Goal: Task Accomplishment & Management: Manage account settings

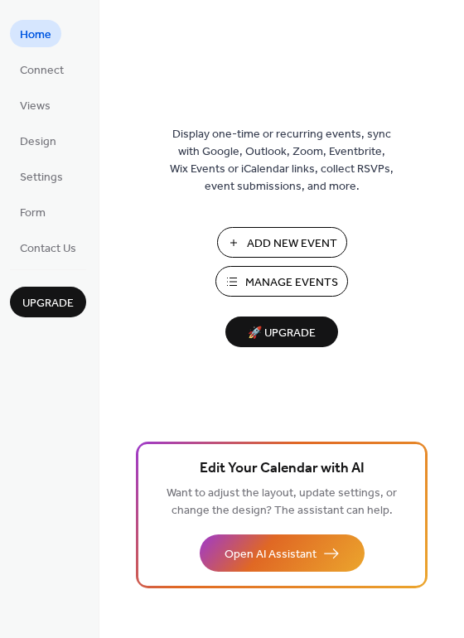
click at [302, 282] on span "Manage Events" at bounding box center [291, 282] width 93 height 17
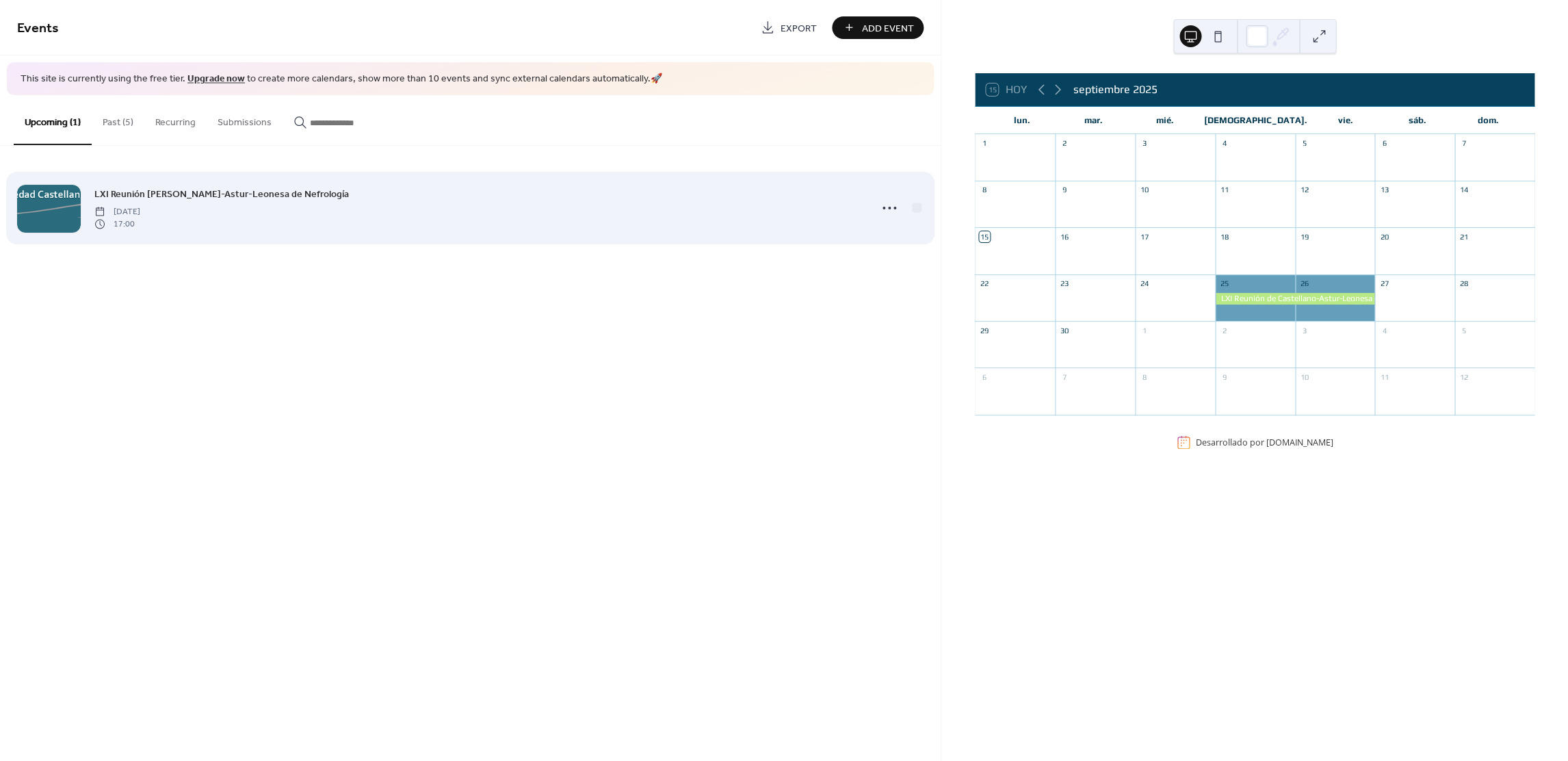
click at [282, 210] on div "LXI Reunión de Castellano-Astur-Leonesa de Nefrología Thursday, September 25, 2…" at bounding box center [478, 207] width 768 height 44
click at [273, 206] on div "LXI Reunión de Castellano-Astur-Leonesa de Nefrología Thursday, September 25, 2…" at bounding box center [478, 207] width 768 height 44
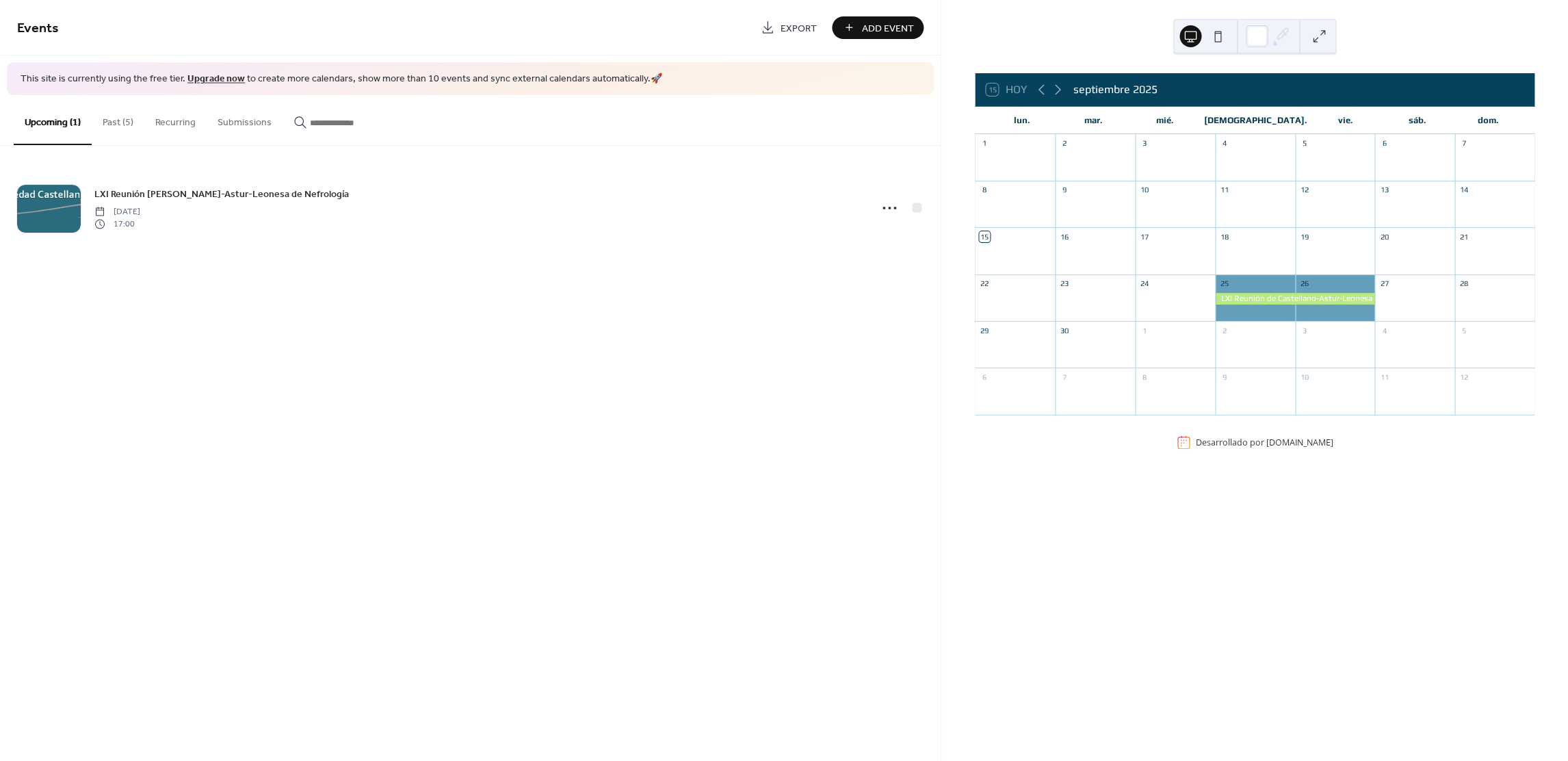
click at [118, 119] on button "Past (5)" at bounding box center [118, 119] width 53 height 49
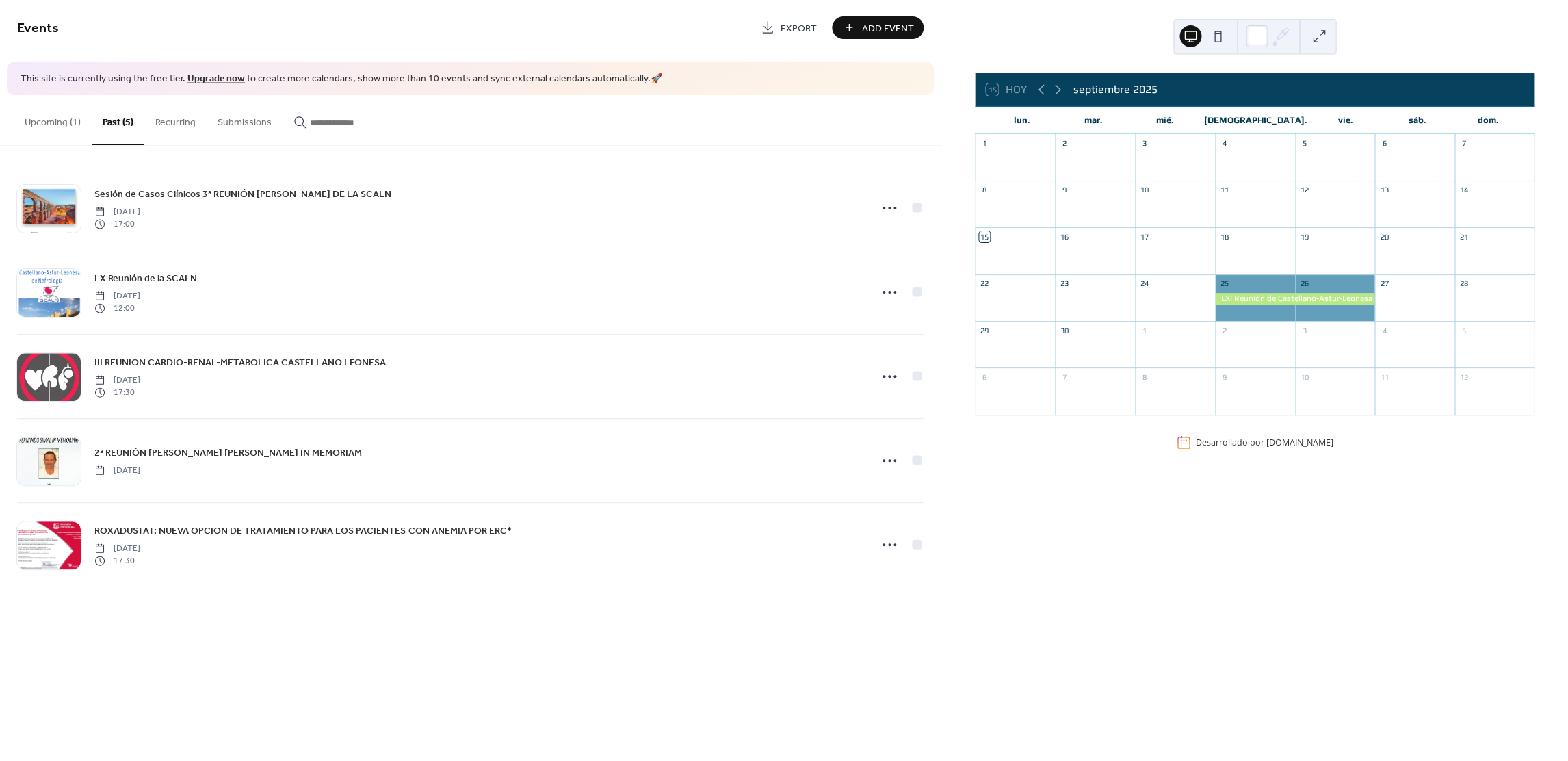
click at [77, 122] on button "Upcoming (1)" at bounding box center [53, 119] width 78 height 49
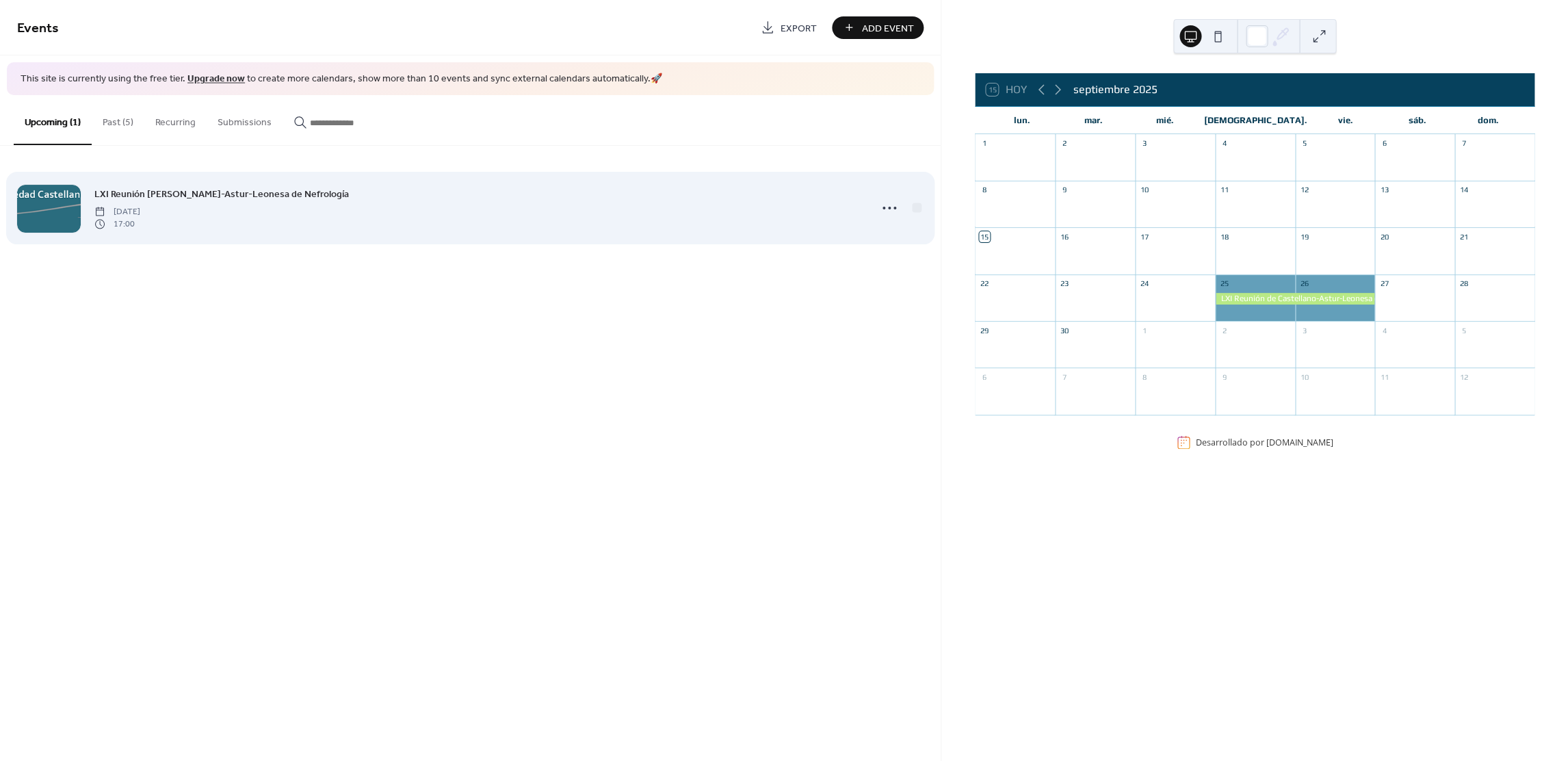
click at [175, 197] on span "LXI Reunión de Castellano-Astur-Leonesa de Nefrología" at bounding box center [221, 193] width 254 height 14
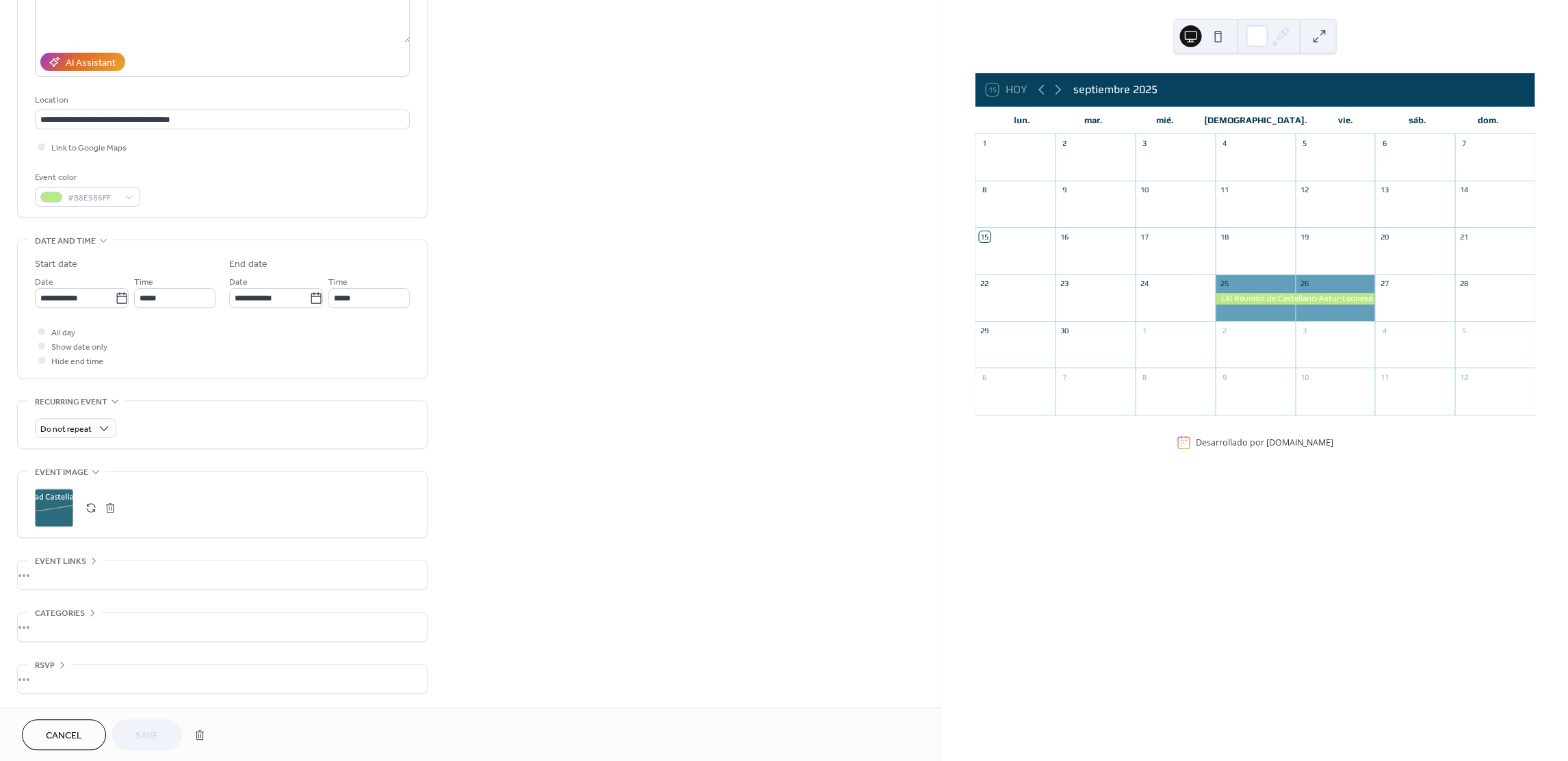
scroll to position [206, 0]
click at [118, 577] on div "•••" at bounding box center [223, 574] width 410 height 29
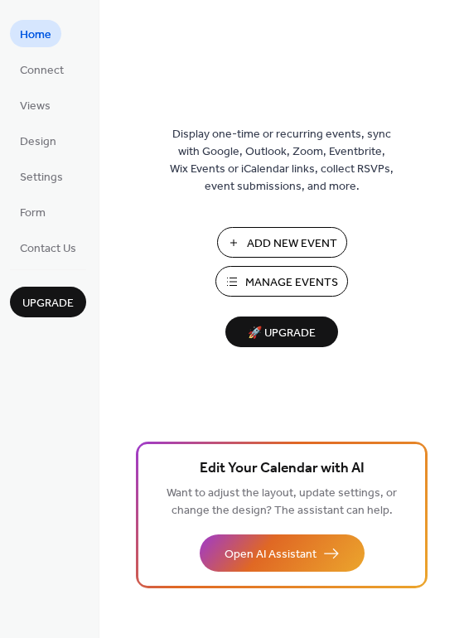
click at [312, 281] on span "Manage Events" at bounding box center [291, 282] width 93 height 17
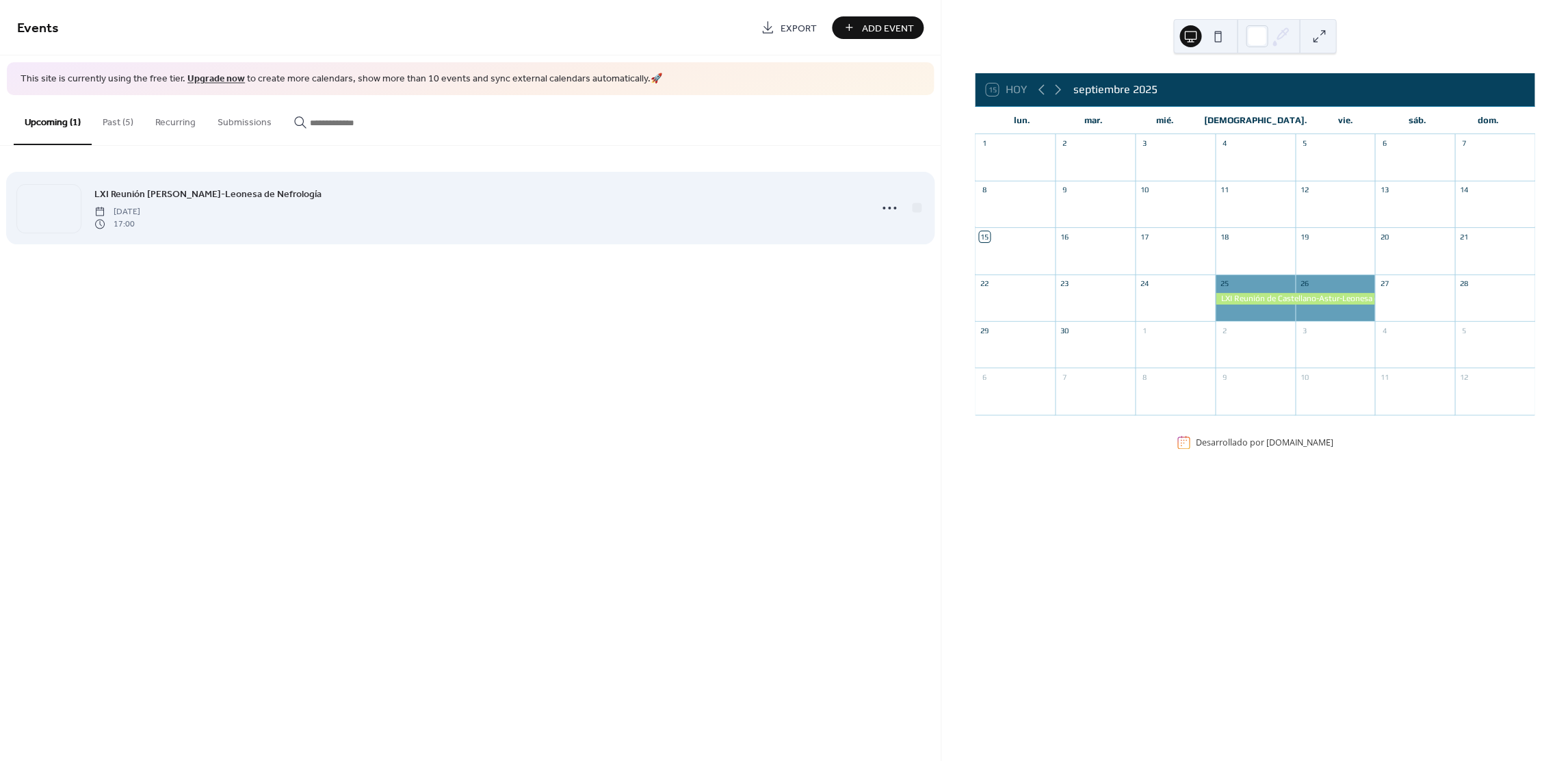
click at [140, 206] on span "Thursday, September 25, 2025" at bounding box center [117, 211] width 46 height 12
click at [67, 221] on div at bounding box center [49, 209] width 64 height 48
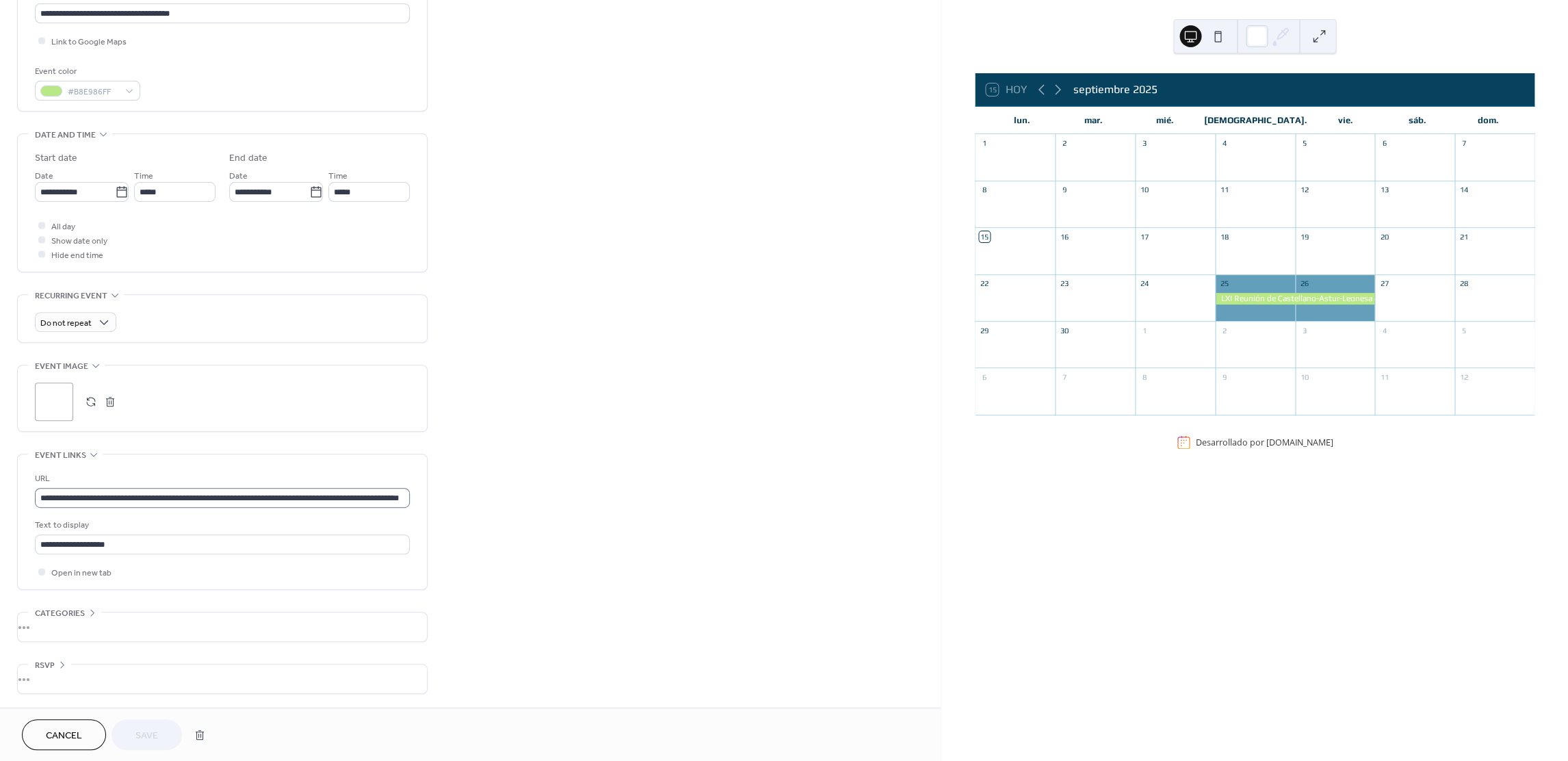
scroll to position [314, 0]
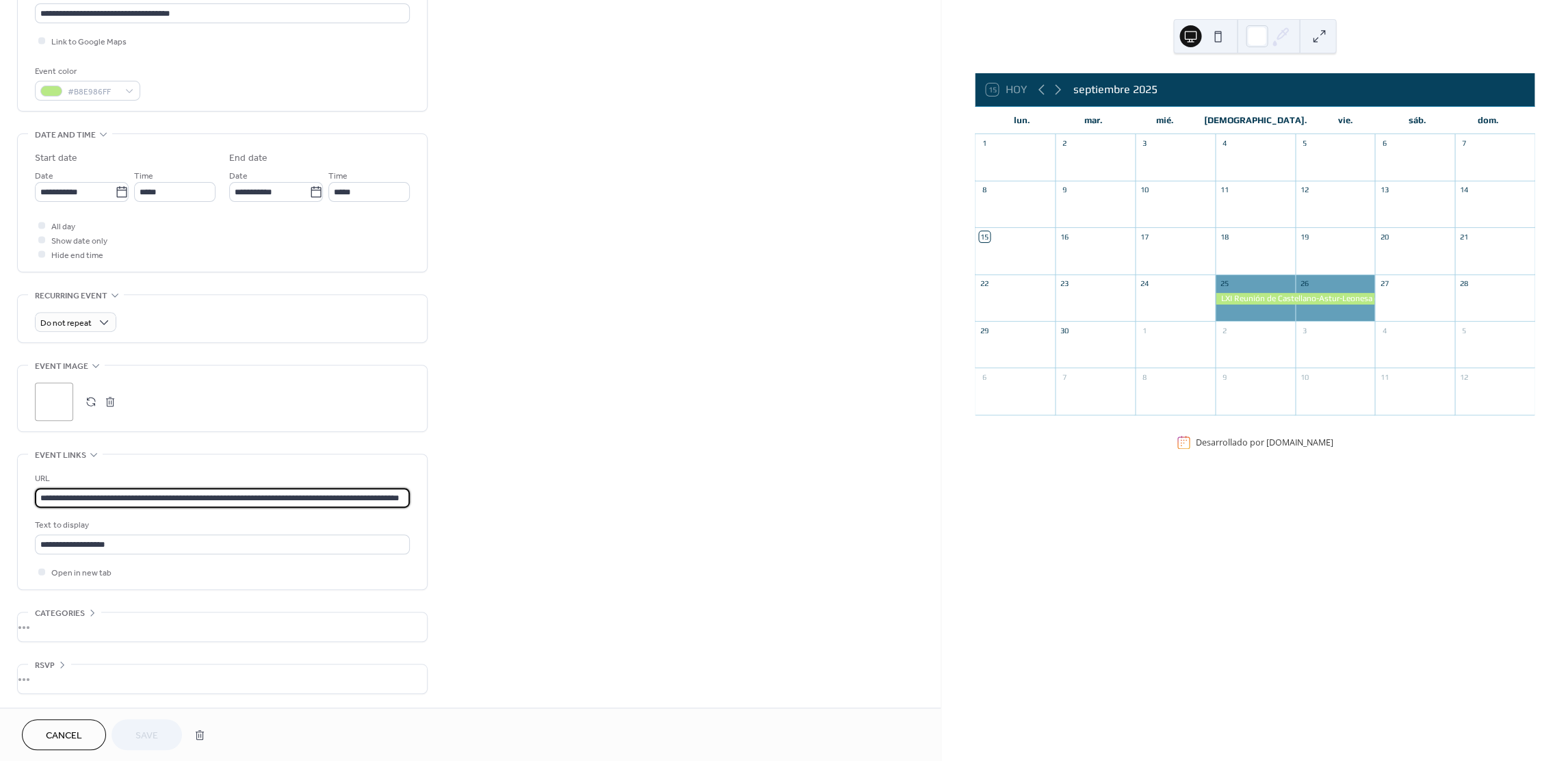
drag, startPoint x: 40, startPoint y: 497, endPoint x: 684, endPoint y: 525, distance: 644.6
click at [684, 525] on div "**********" at bounding box center [470, 235] width 940 height 943
paste input "text"
type input "**********"
click at [88, 613] on div "•••" at bounding box center [223, 626] width 410 height 29
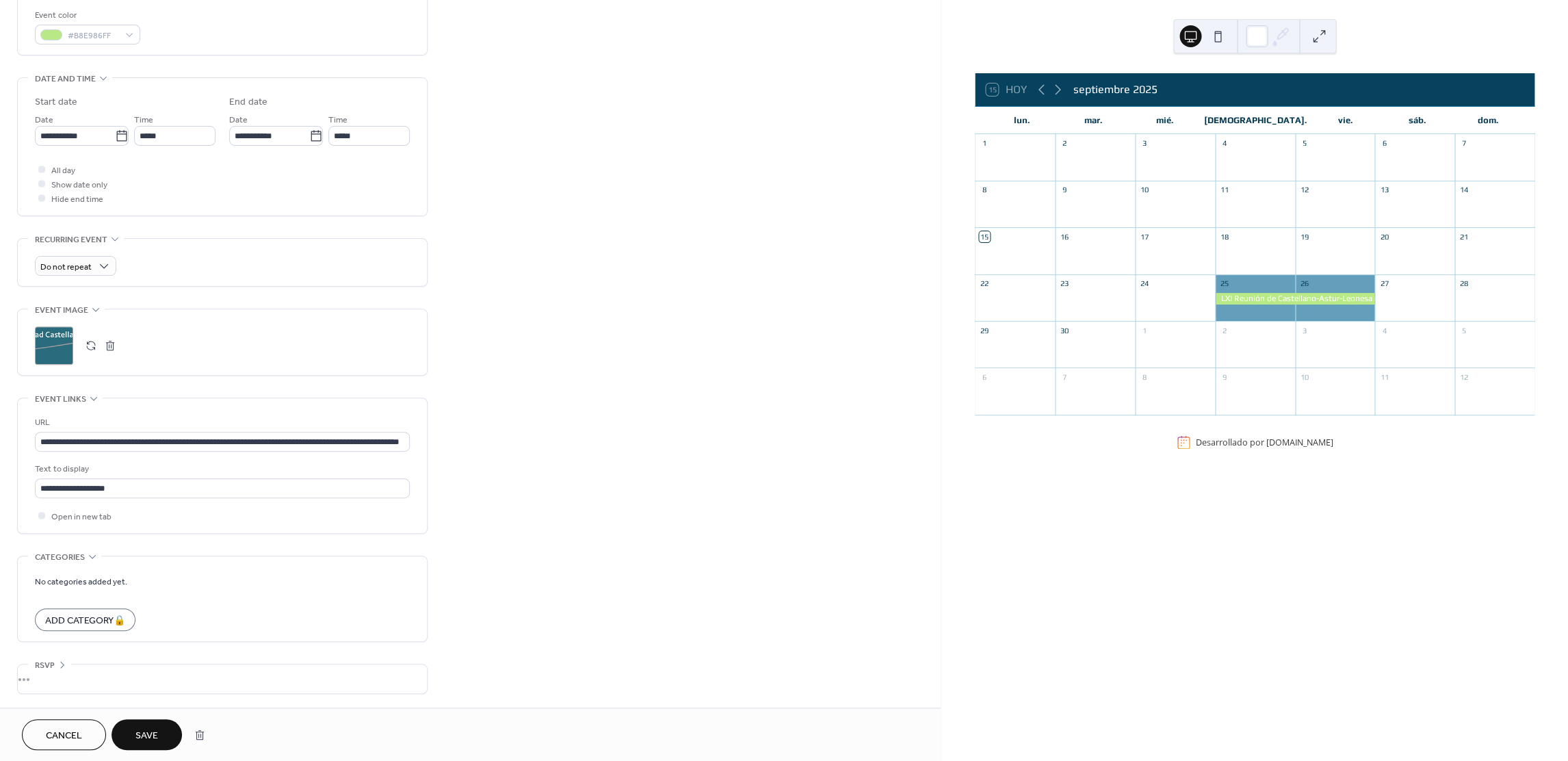
scroll to position [369, 0]
drag, startPoint x: 64, startPoint y: 661, endPoint x: 75, endPoint y: 661, distance: 11.0
click at [64, 661] on icon at bounding box center [62, 664] width 11 height 11
click at [157, 725] on button "Save" at bounding box center [146, 734] width 70 height 31
